Goal: Information Seeking & Learning: Learn about a topic

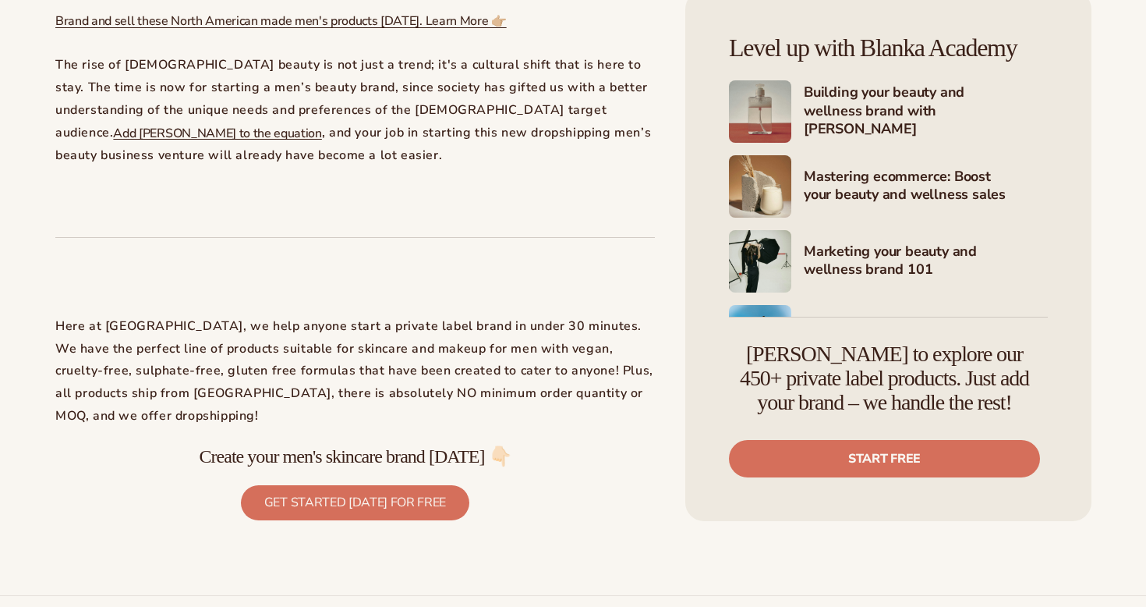
scroll to position [4205, 0]
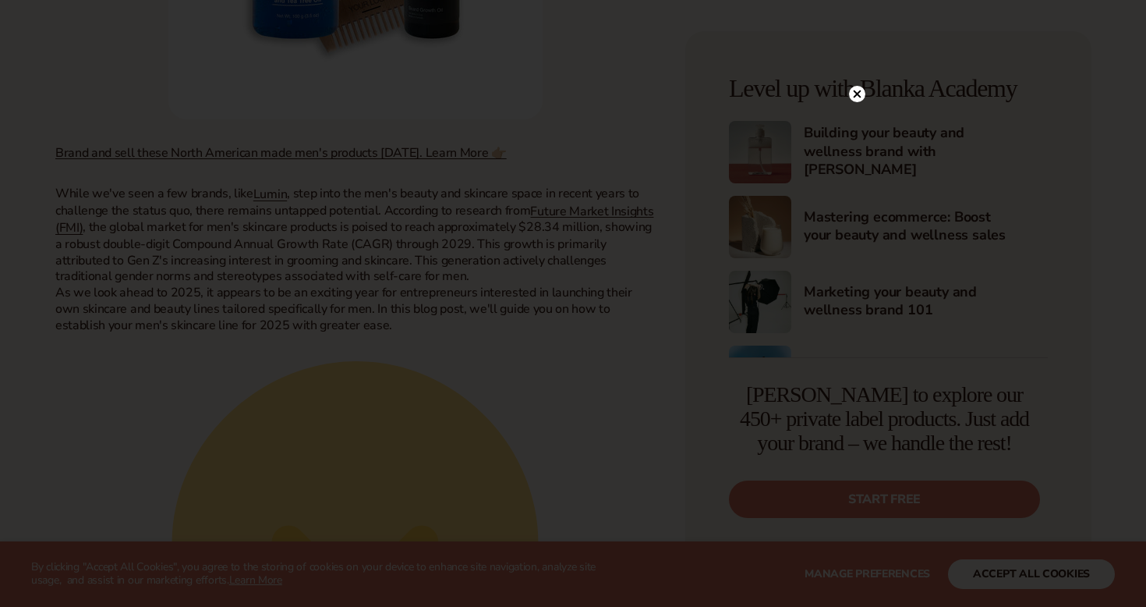
scroll to position [1087, 0]
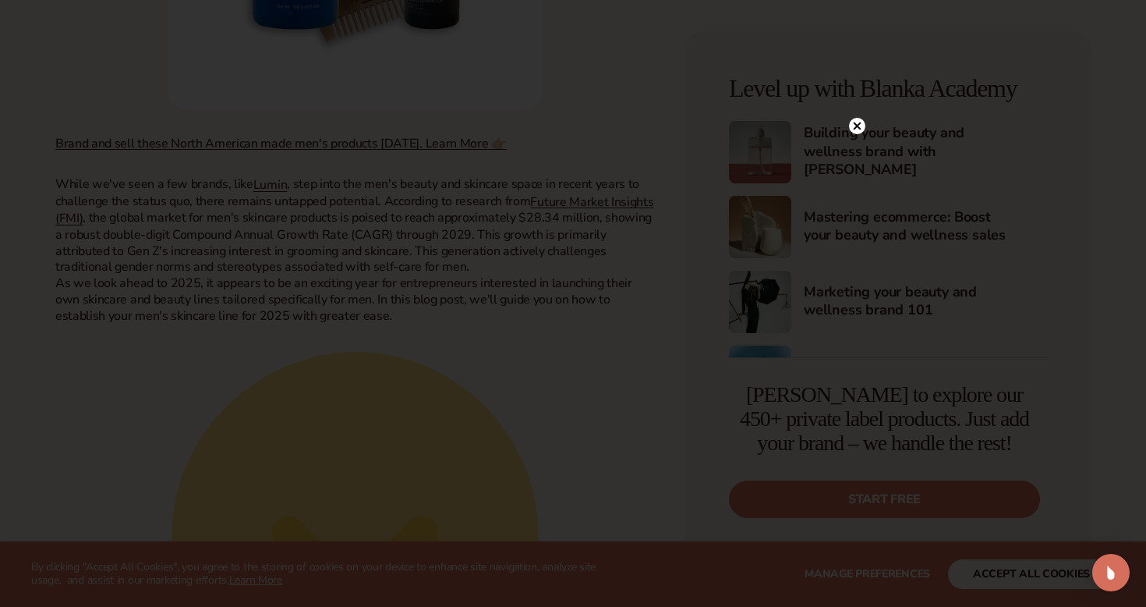
click at [865, 115] on div at bounding box center [857, 125] width 16 height 27
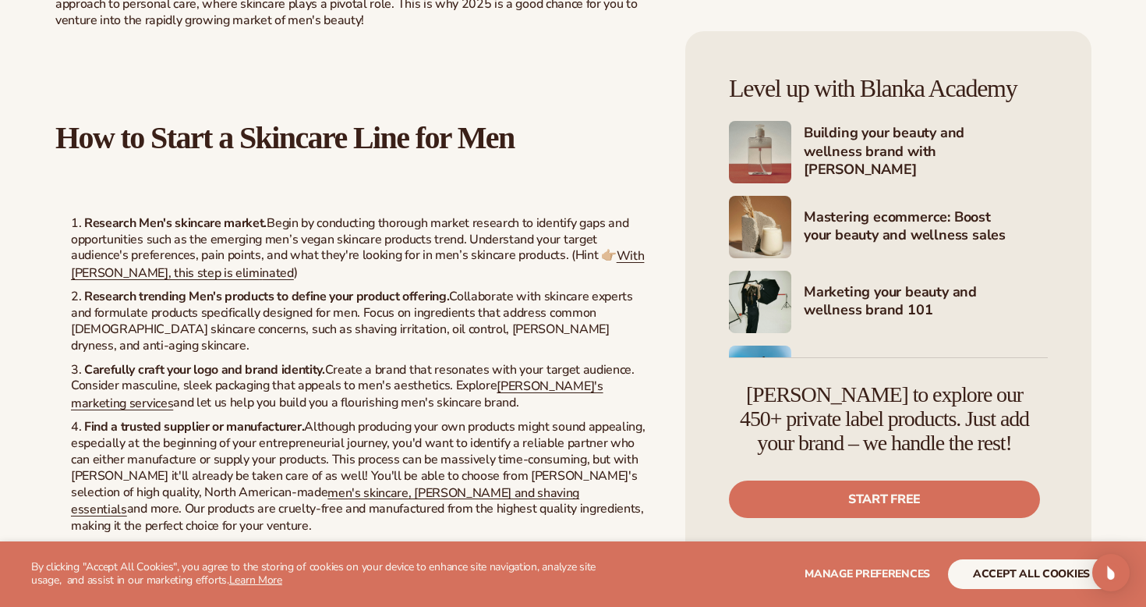
scroll to position [2928, 0]
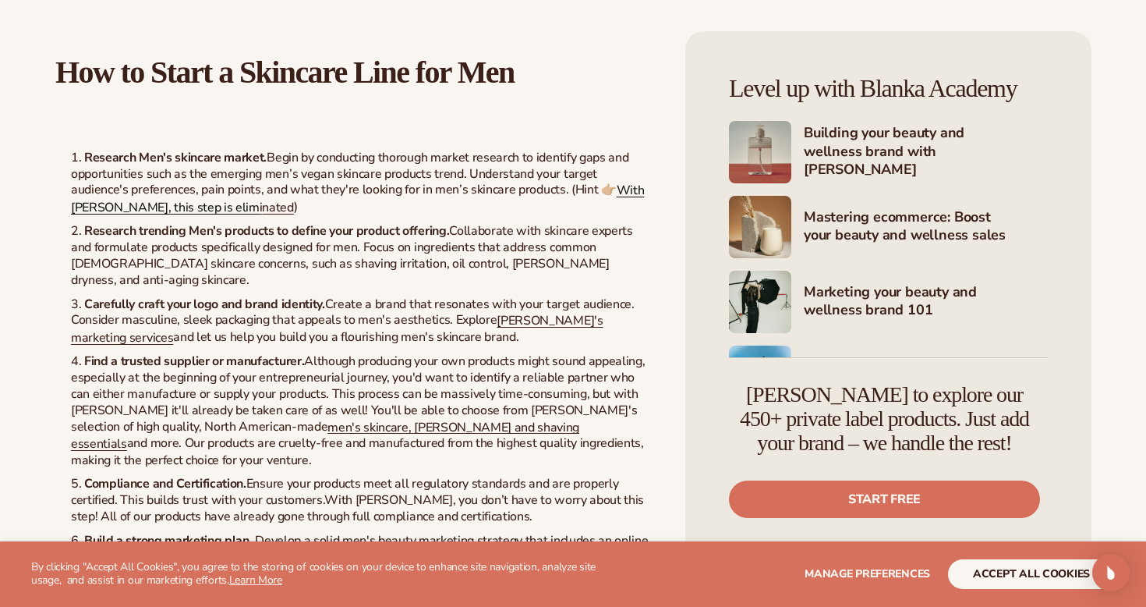
click at [585, 182] on link "With [PERSON_NAME], this step is elim" at bounding box center [357, 199] width 573 height 34
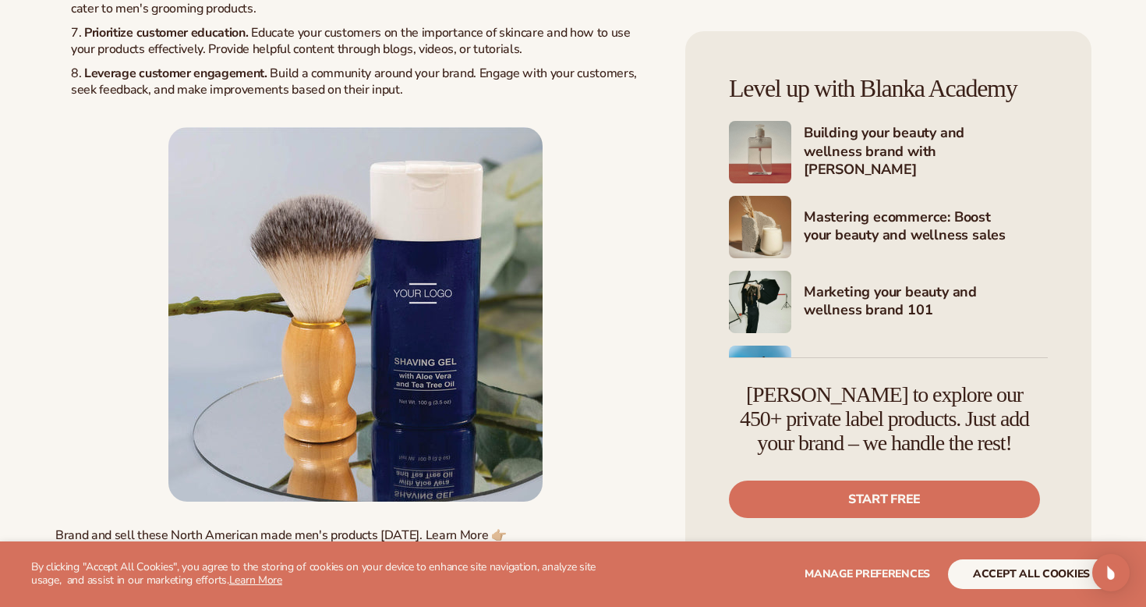
scroll to position [3493, 0]
